Goal: Information Seeking & Learning: Compare options

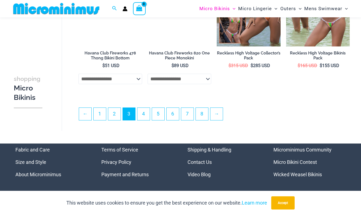
scroll to position [1172, 0]
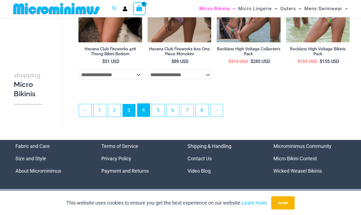
click at [147, 113] on link "4" at bounding box center [143, 110] width 12 height 13
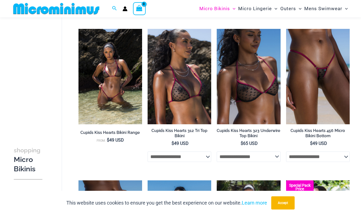
scroll to position [792, 0]
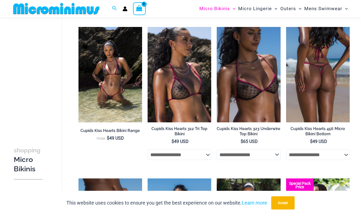
click at [311, 81] on img at bounding box center [318, 75] width 64 height 96
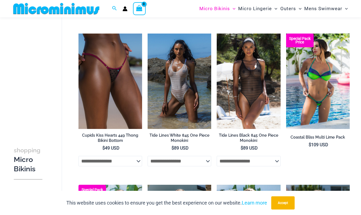
scroll to position [939, 0]
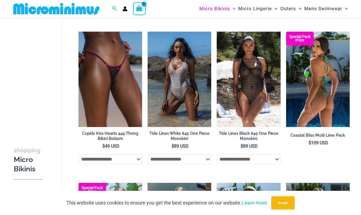
click at [310, 83] on img at bounding box center [318, 80] width 64 height 96
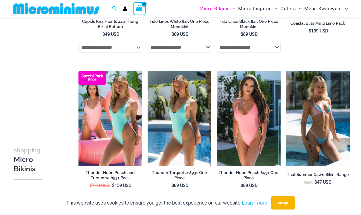
scroll to position [1117, 0]
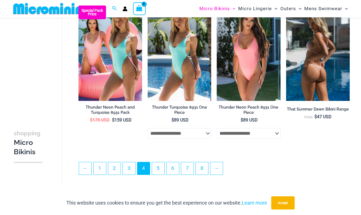
click at [311, 76] on img at bounding box center [318, 54] width 64 height 96
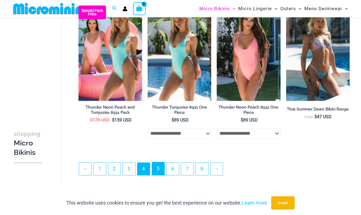
click at [161, 175] on link "5" at bounding box center [158, 169] width 12 height 13
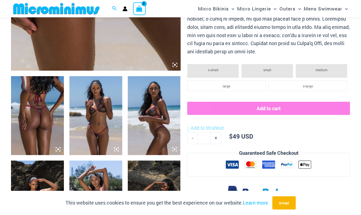
scroll to position [238, 0]
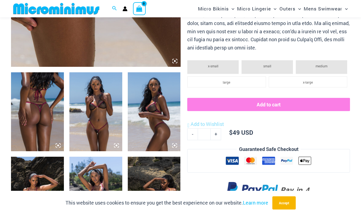
click at [101, 119] on img at bounding box center [95, 111] width 53 height 79
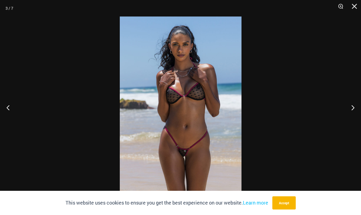
click at [179, 111] on img at bounding box center [181, 108] width 122 height 182
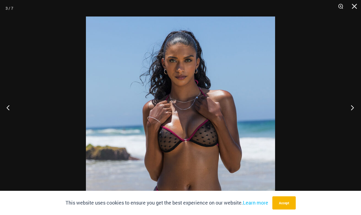
click at [353, 106] on button "Next" at bounding box center [350, 108] width 21 height 28
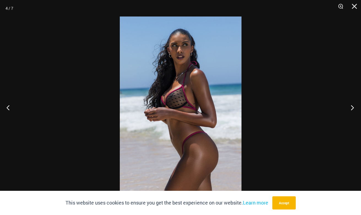
click at [353, 109] on button "Next" at bounding box center [350, 108] width 21 height 28
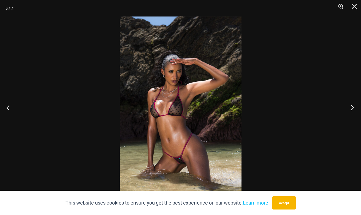
click at [350, 109] on button "Next" at bounding box center [350, 108] width 21 height 28
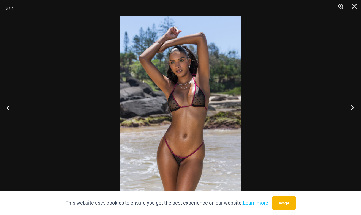
click at [350, 107] on button "Next" at bounding box center [350, 108] width 21 height 28
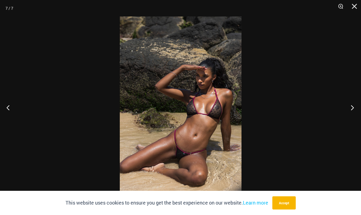
click at [351, 107] on button "Next" at bounding box center [350, 108] width 21 height 28
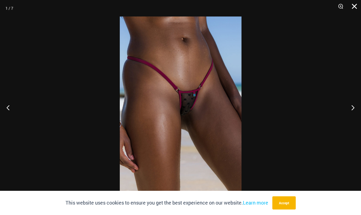
click at [354, 5] on button "Close" at bounding box center [353, 8] width 14 height 17
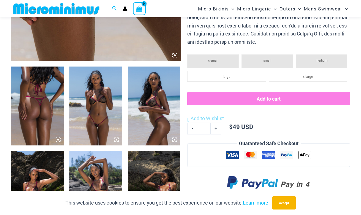
scroll to position [247, 0]
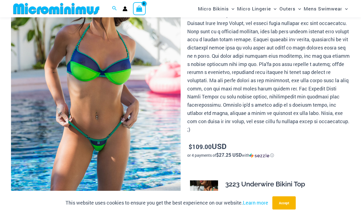
scroll to position [284, 0]
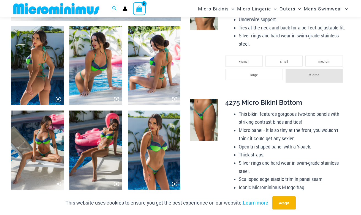
click at [45, 82] on img at bounding box center [37, 65] width 53 height 79
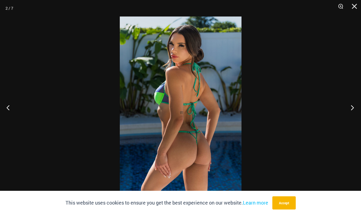
click at [348, 112] on button "Next" at bounding box center [350, 108] width 21 height 28
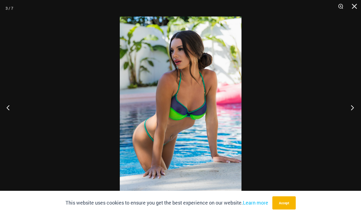
click at [347, 105] on button "Next" at bounding box center [350, 108] width 21 height 28
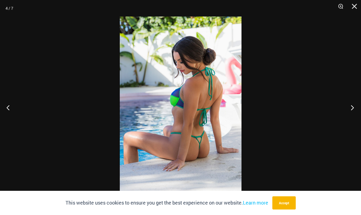
click at [344, 108] on button "Next" at bounding box center [350, 108] width 21 height 28
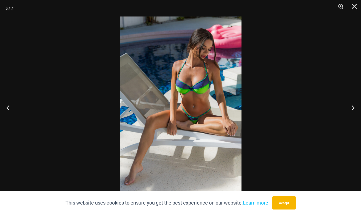
click at [323, 108] on div at bounding box center [180, 107] width 361 height 215
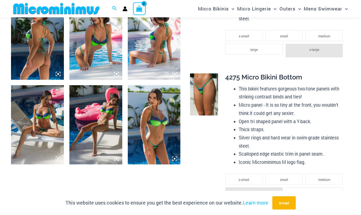
scroll to position [310, 0]
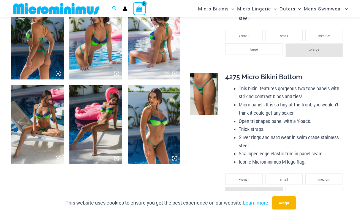
click at [154, 130] on img at bounding box center [154, 124] width 53 height 79
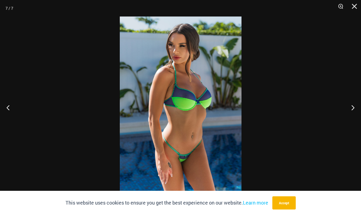
click at [177, 116] on img at bounding box center [181, 108] width 122 height 182
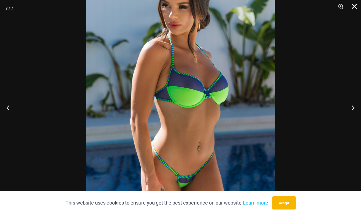
click at [354, 8] on button "Close" at bounding box center [353, 8] width 14 height 17
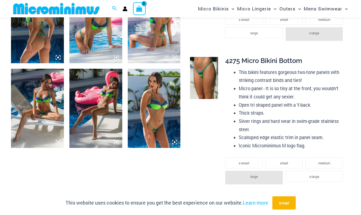
scroll to position [281, 0]
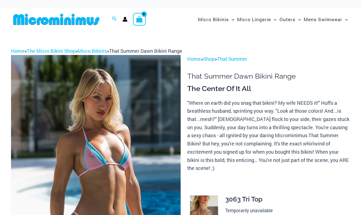
click at [110, 150] on img at bounding box center [96, 182] width 170 height 254
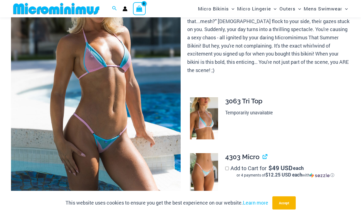
scroll to position [171, 0]
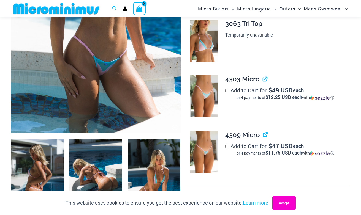
click at [278, 204] on button "Accept" at bounding box center [283, 203] width 23 height 13
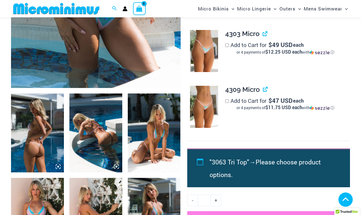
scroll to position [219, 0]
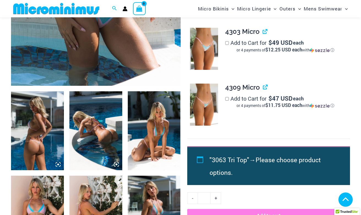
click at [101, 138] on img at bounding box center [95, 130] width 53 height 79
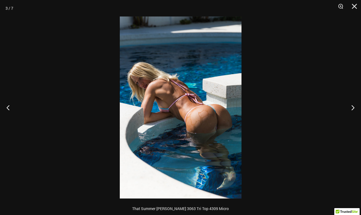
click at [175, 113] on img at bounding box center [181, 108] width 122 height 182
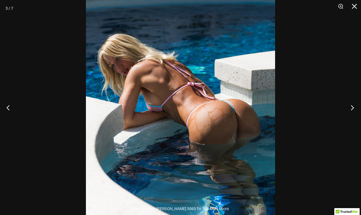
click at [348, 109] on button "Next" at bounding box center [350, 108] width 21 height 28
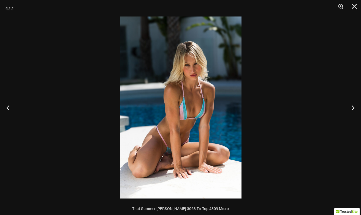
click at [174, 130] on img at bounding box center [181, 108] width 122 height 182
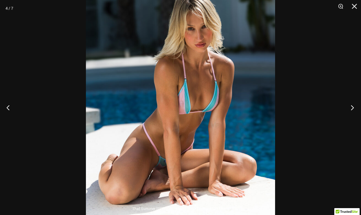
click at [343, 113] on button "Next" at bounding box center [350, 108] width 21 height 28
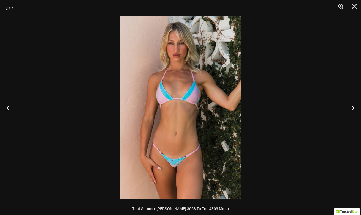
click at [165, 119] on img at bounding box center [181, 108] width 122 height 182
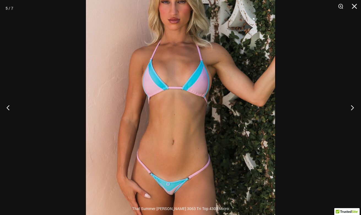
click at [350, 107] on button "Next" at bounding box center [350, 108] width 21 height 28
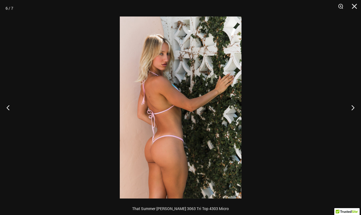
click at [190, 128] on img at bounding box center [181, 108] width 122 height 182
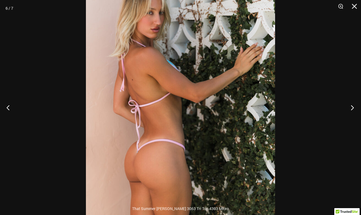
click at [351, 106] on button "Next" at bounding box center [350, 108] width 21 height 28
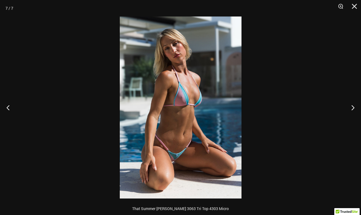
click at [175, 116] on img at bounding box center [181, 108] width 122 height 182
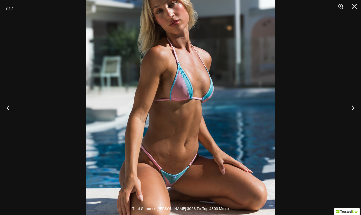
click at [336, 110] on div at bounding box center [180, 107] width 361 height 215
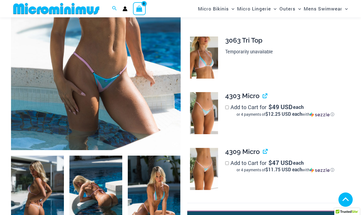
scroll to position [137, 0]
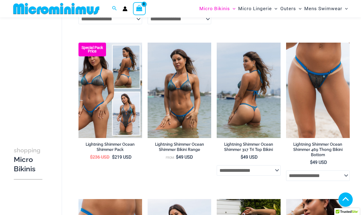
scroll to position [169, 0]
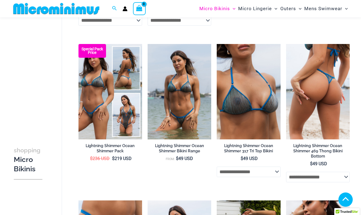
click at [309, 93] on img at bounding box center [318, 92] width 64 height 96
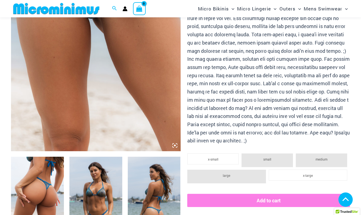
scroll to position [200, 0]
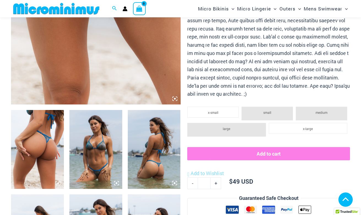
click at [93, 158] on img at bounding box center [95, 149] width 53 height 79
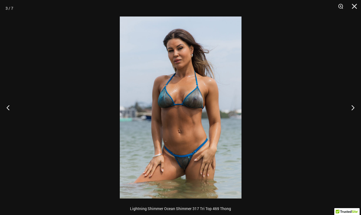
click at [198, 97] on img at bounding box center [181, 108] width 122 height 182
